Goal: Find specific page/section: Locate a particular part of the current website

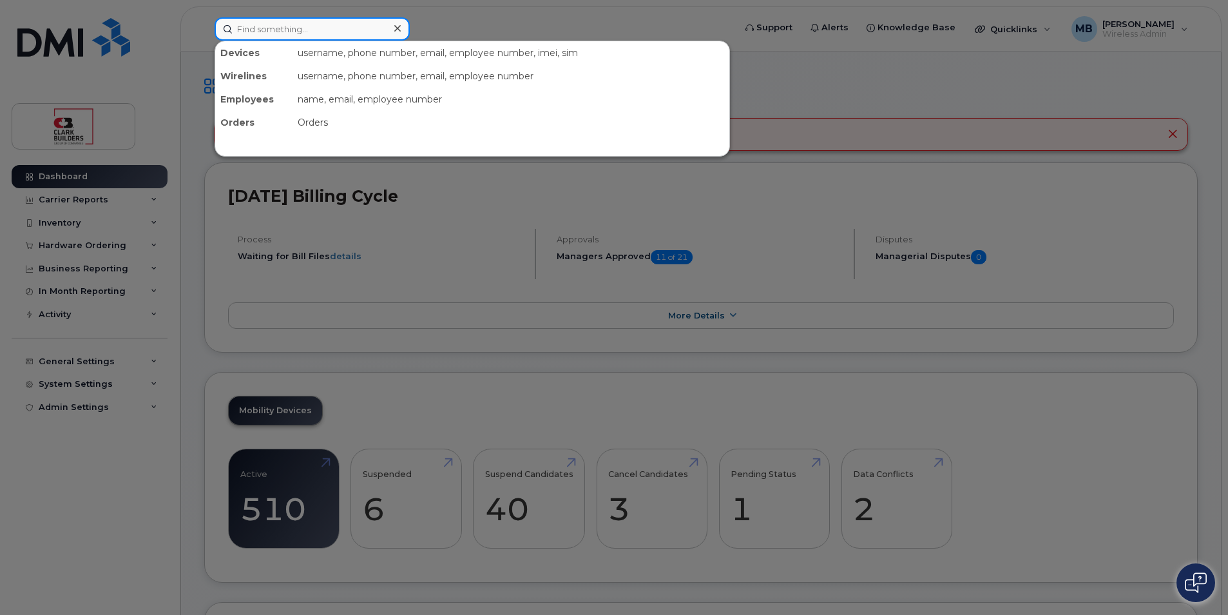
click at [302, 32] on input at bounding box center [312, 28] width 195 height 23
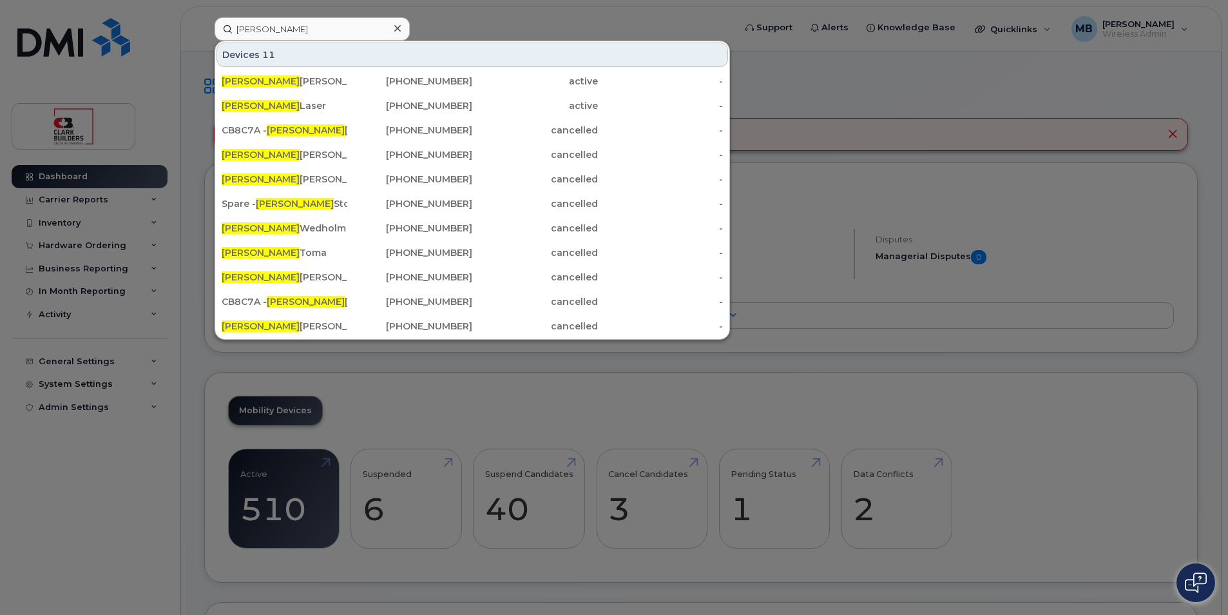
click at [504, 15] on div at bounding box center [614, 307] width 1228 height 615
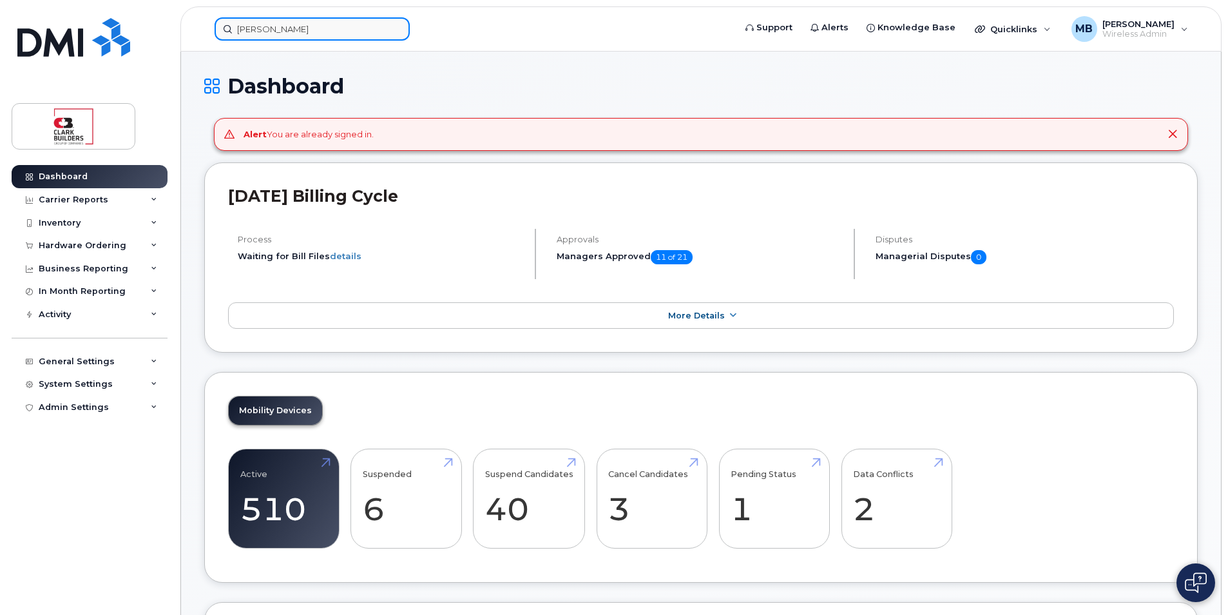
click at [287, 26] on input "Jason" at bounding box center [312, 28] width 195 height 23
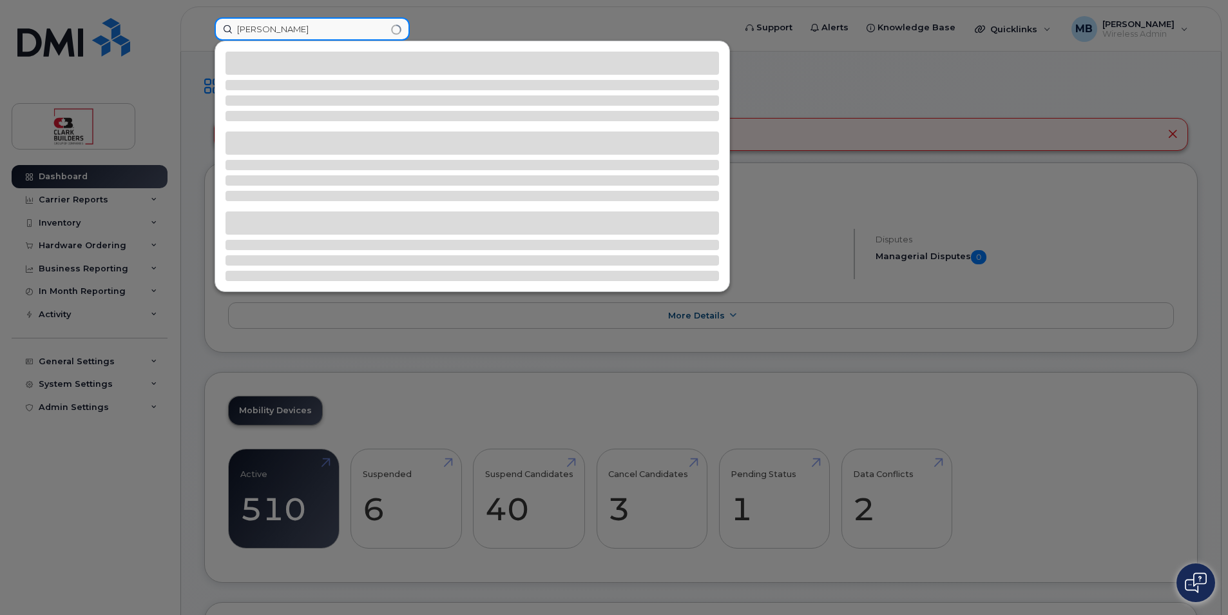
type input "Jason burke"
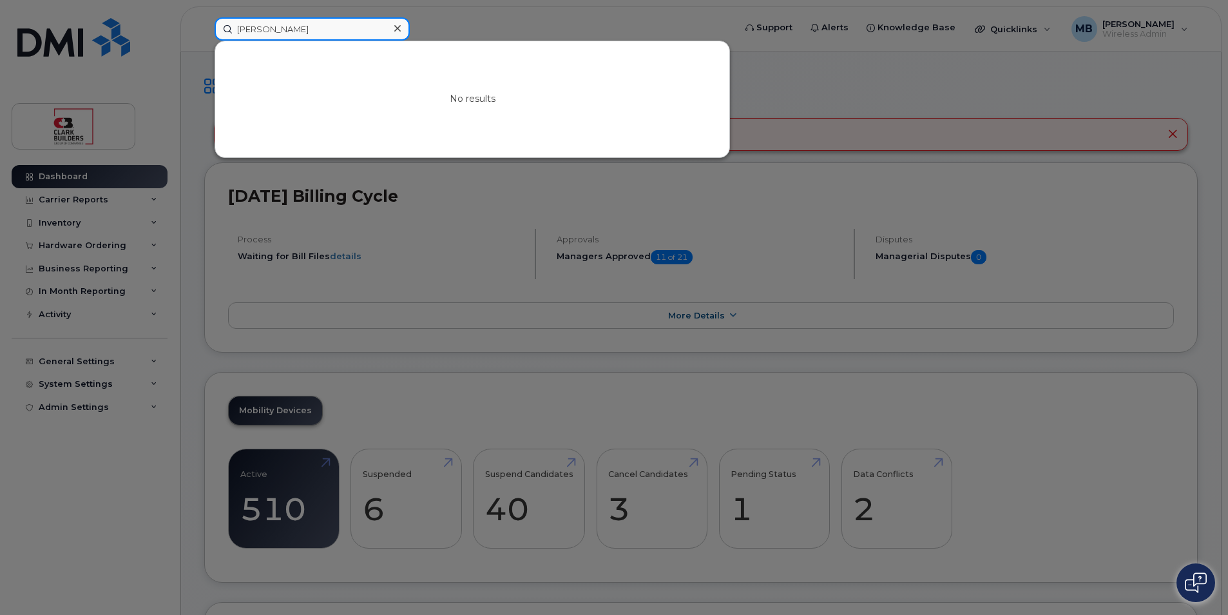
drag, startPoint x: 309, startPoint y: 29, endPoint x: 226, endPoint y: 29, distance: 83.1
click at [226, 29] on input "Jason burke" at bounding box center [312, 28] width 195 height 23
click at [510, 21] on div at bounding box center [614, 307] width 1228 height 615
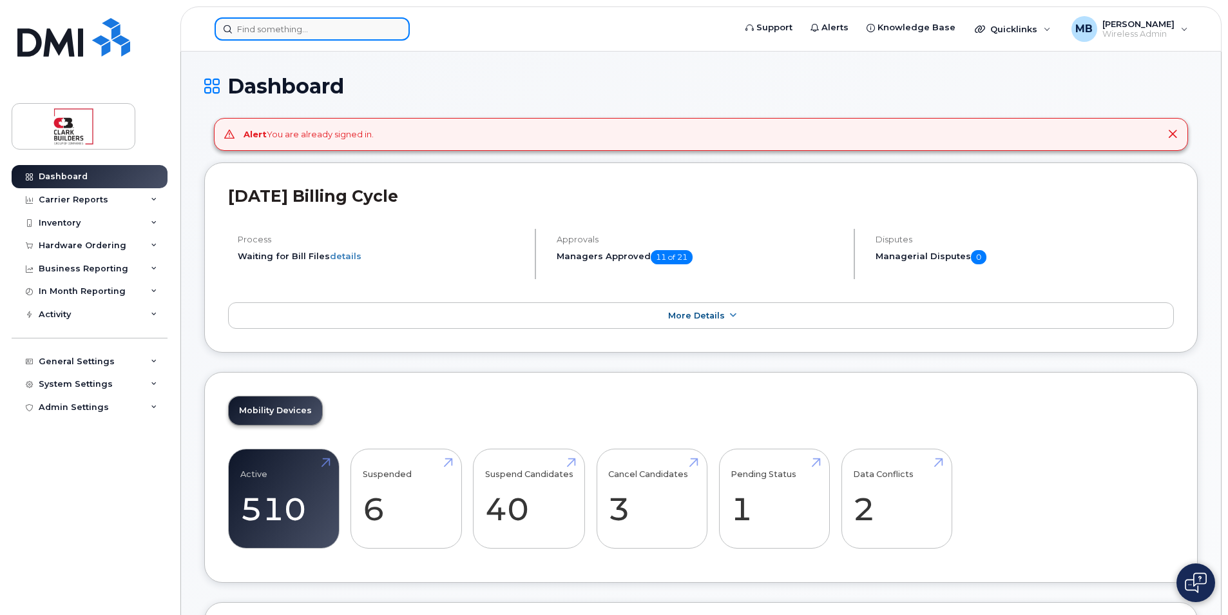
click at [330, 28] on input at bounding box center [312, 28] width 195 height 23
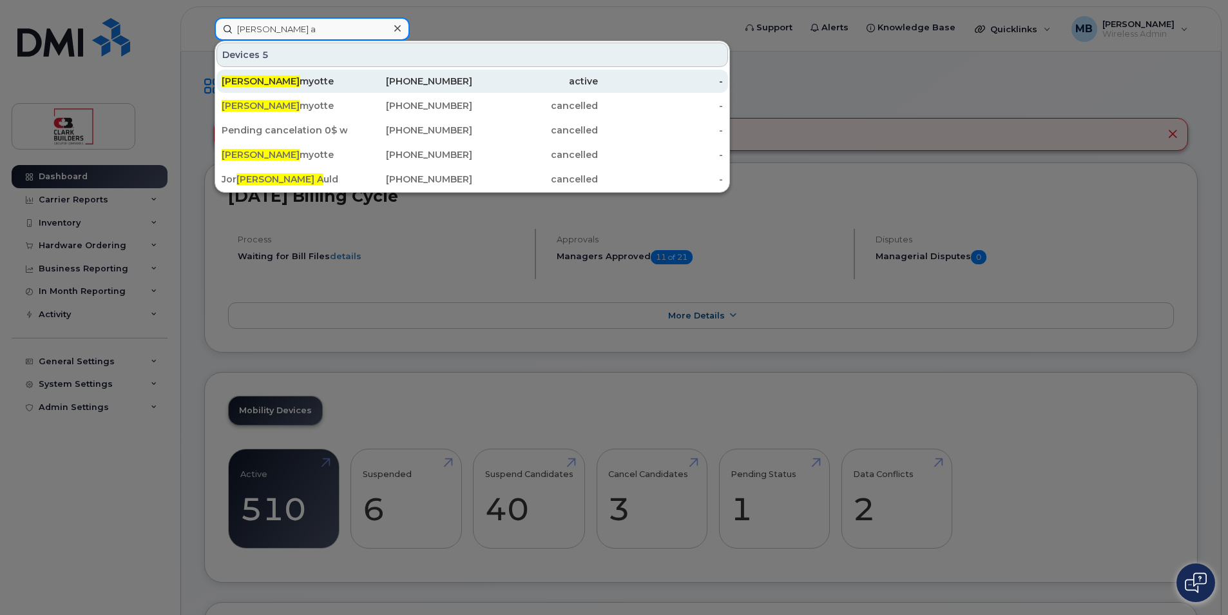
type input "[PERSON_NAME] a"
click at [297, 78] on div "[PERSON_NAME]" at bounding box center [285, 81] width 126 height 13
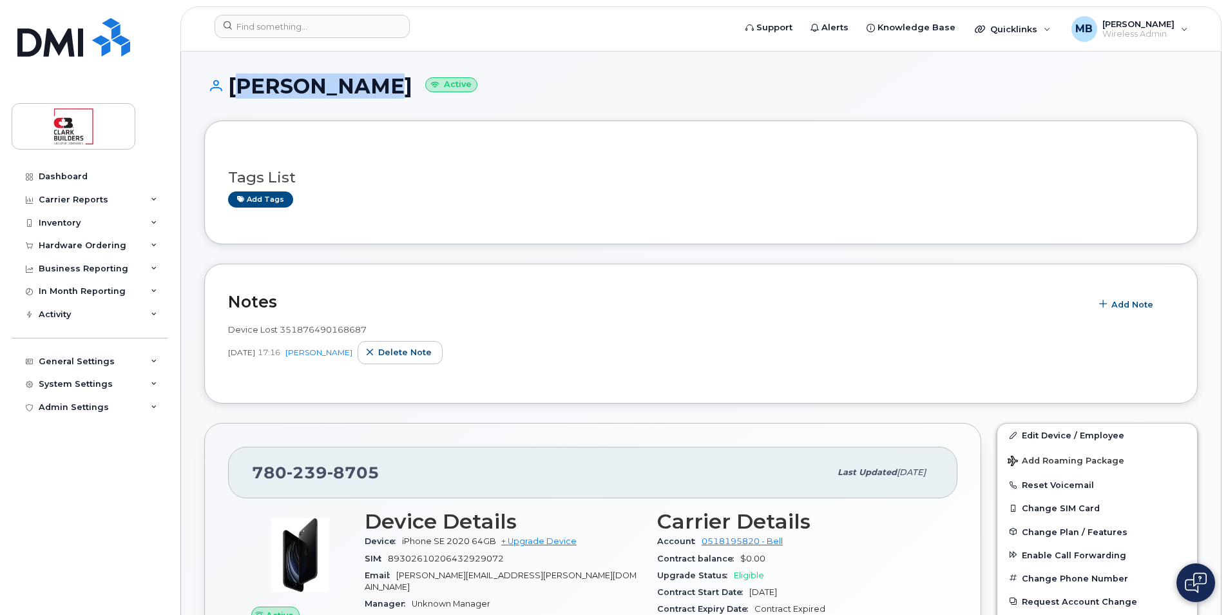
drag, startPoint x: 229, startPoint y: 83, endPoint x: 368, endPoint y: 86, distance: 138.6
click at [368, 86] on h1 "Dan Amyotte Active" at bounding box center [701, 86] width 994 height 23
